Goal: Information Seeking & Learning: Learn about a topic

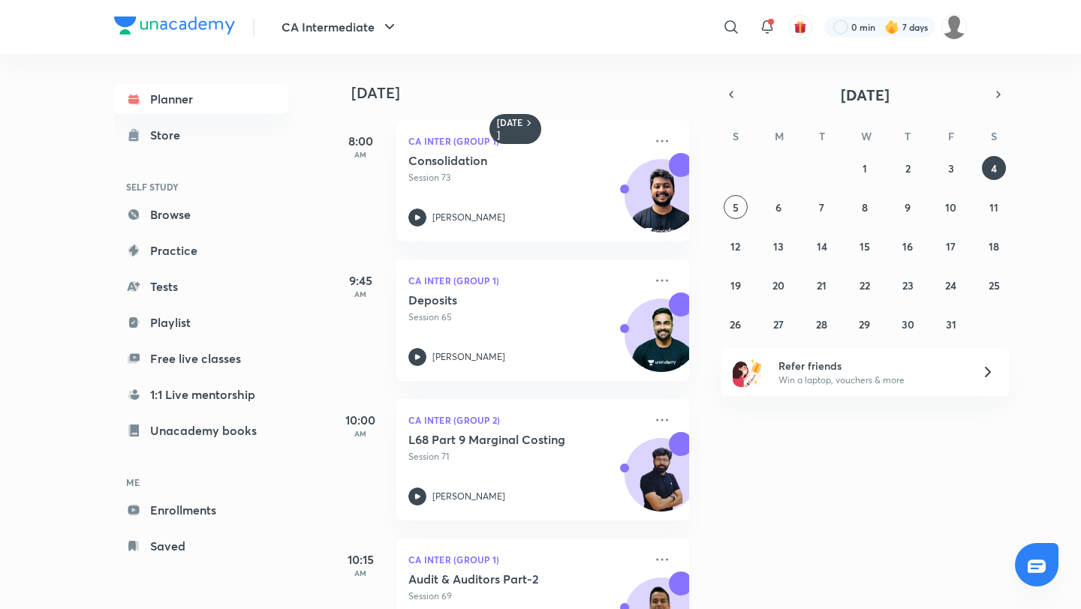
scroll to position [429, 0]
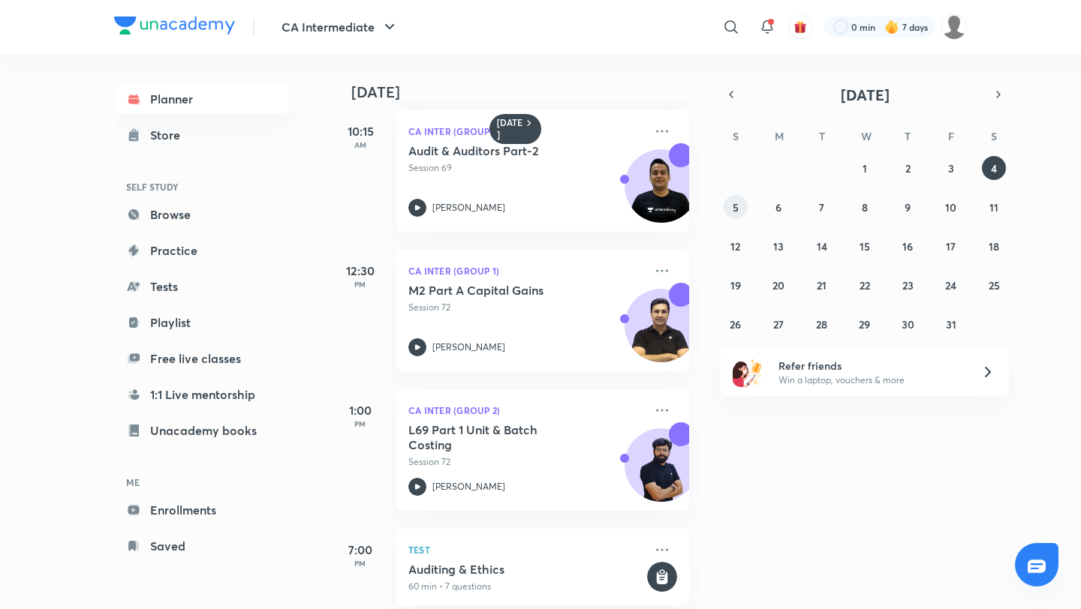
click at [739, 211] on button "5" at bounding box center [735, 207] width 24 height 24
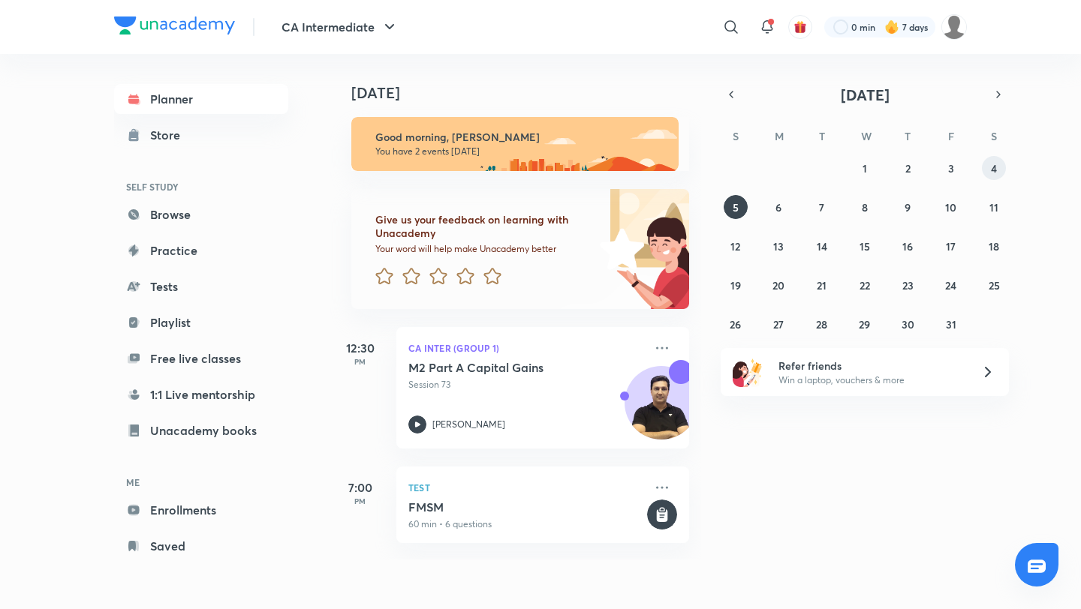
click at [994, 167] on abbr "4" at bounding box center [994, 168] width 6 height 14
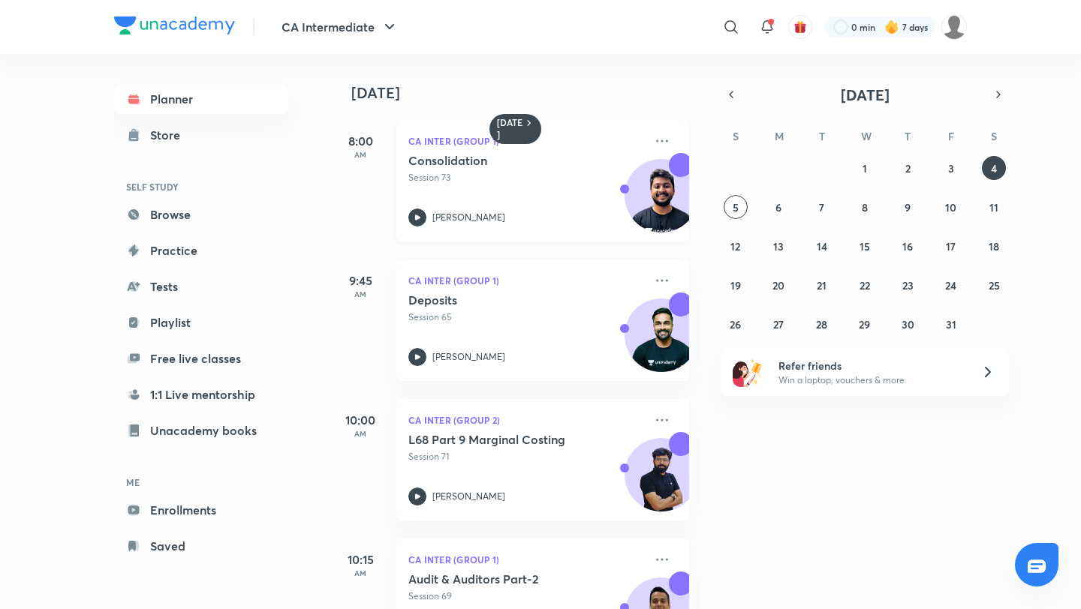
click at [531, 164] on h5 "Consolidation" at bounding box center [501, 160] width 187 height 15
